Goal: Task Accomplishment & Management: Complete application form

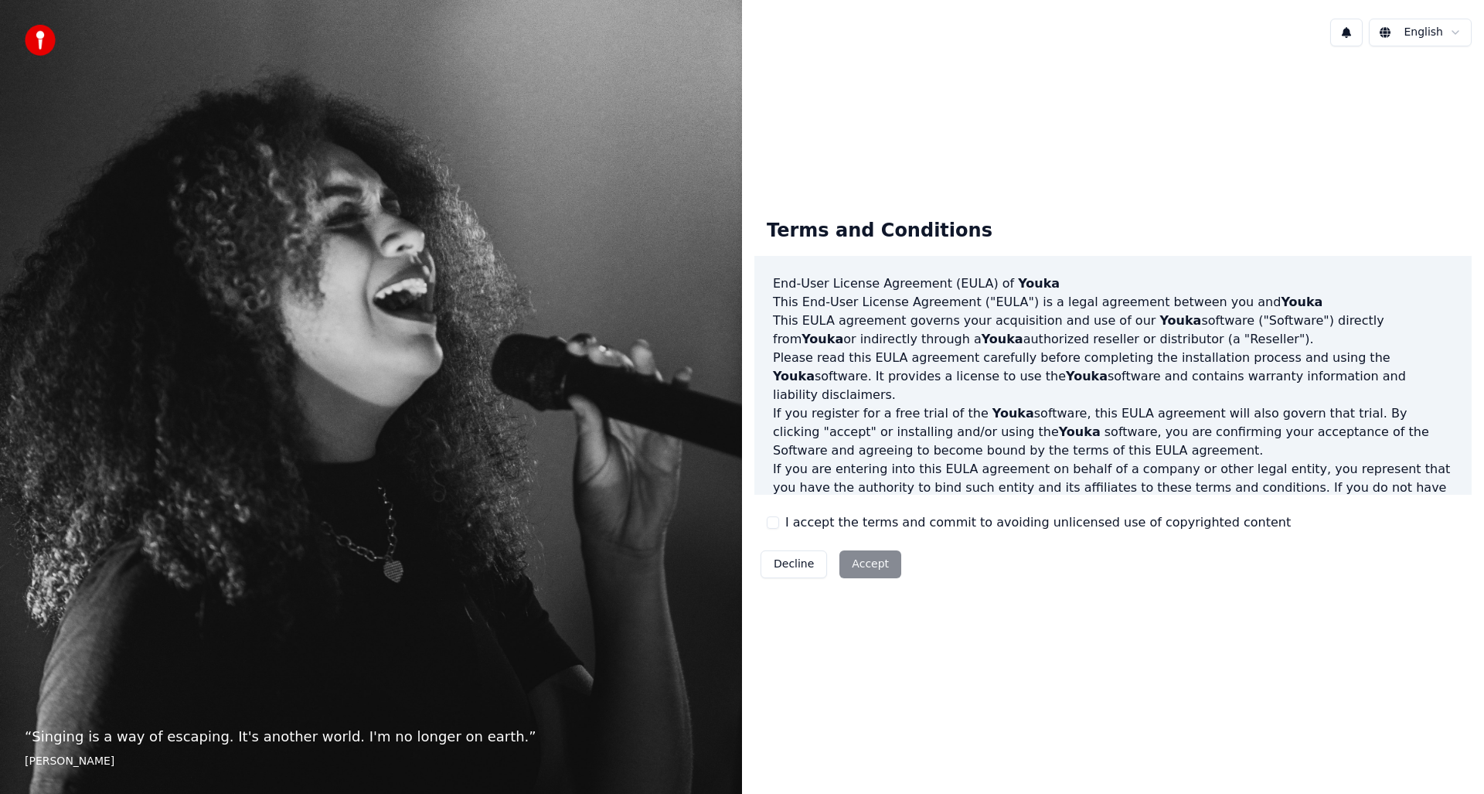
click at [774, 518] on button "I accept the terms and commit to avoiding unlicensed use of copyrighted content" at bounding box center [772, 522] width 12 height 12
click at [874, 569] on button "Accept" at bounding box center [870, 564] width 62 height 28
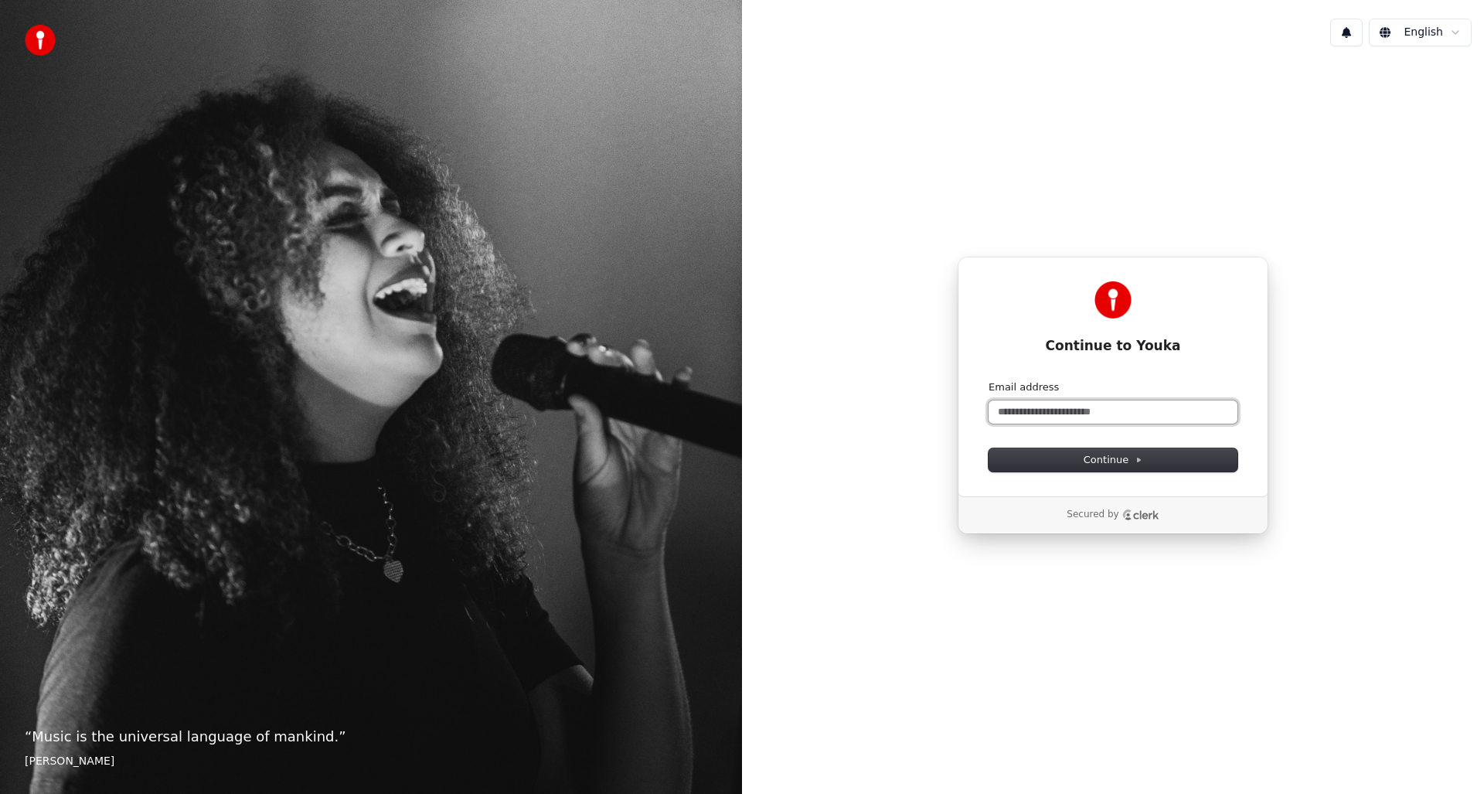
click at [1033, 415] on input "Email address" at bounding box center [1112, 411] width 249 height 23
click at [988, 380] on button "submit" at bounding box center [988, 380] width 0 height 0
type input "**********"
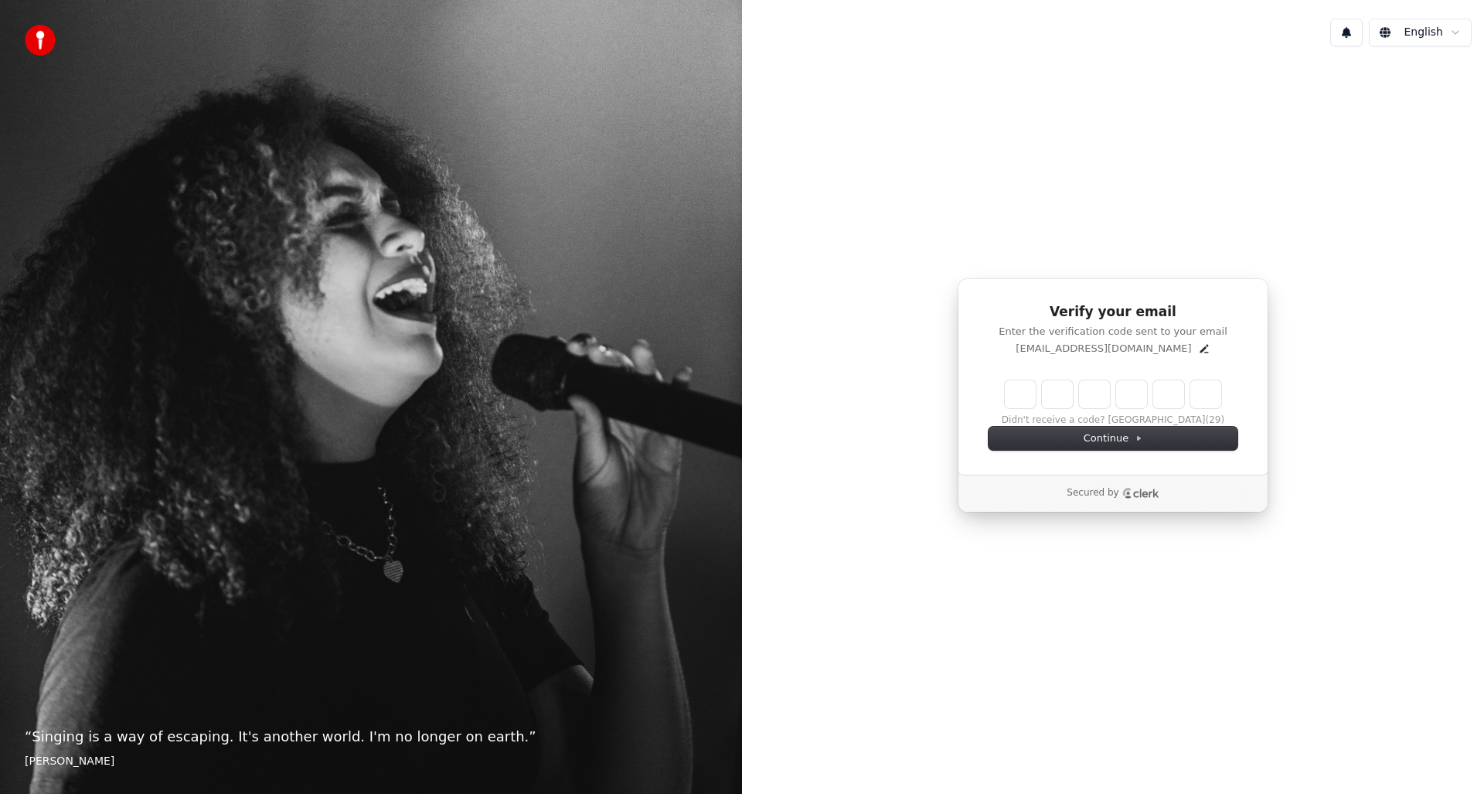
click at [1028, 406] on input "Enter verification code" at bounding box center [1112, 394] width 216 height 28
